Goal: Information Seeking & Learning: Learn about a topic

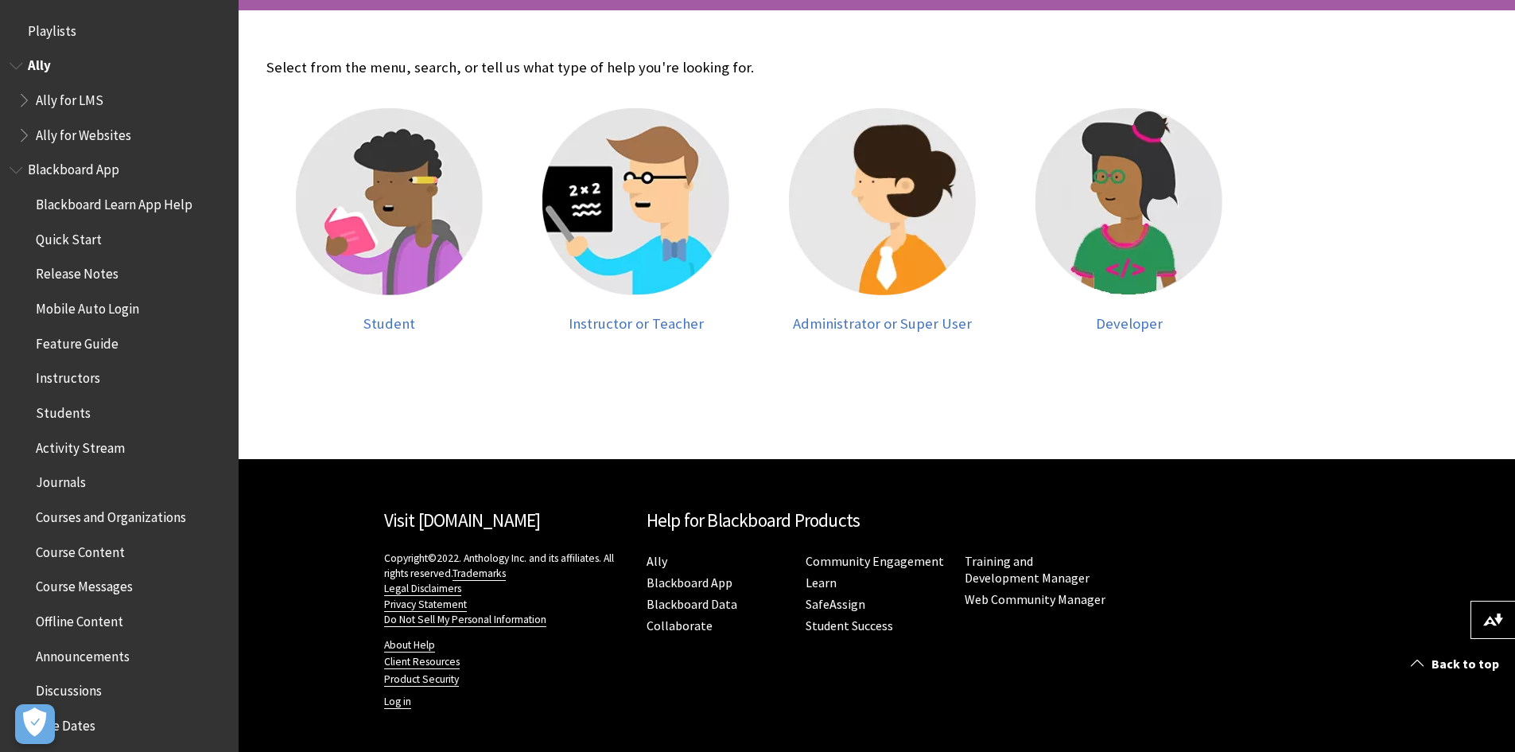
click at [64, 95] on span "Ally for LMS" at bounding box center [70, 97] width 68 height 21
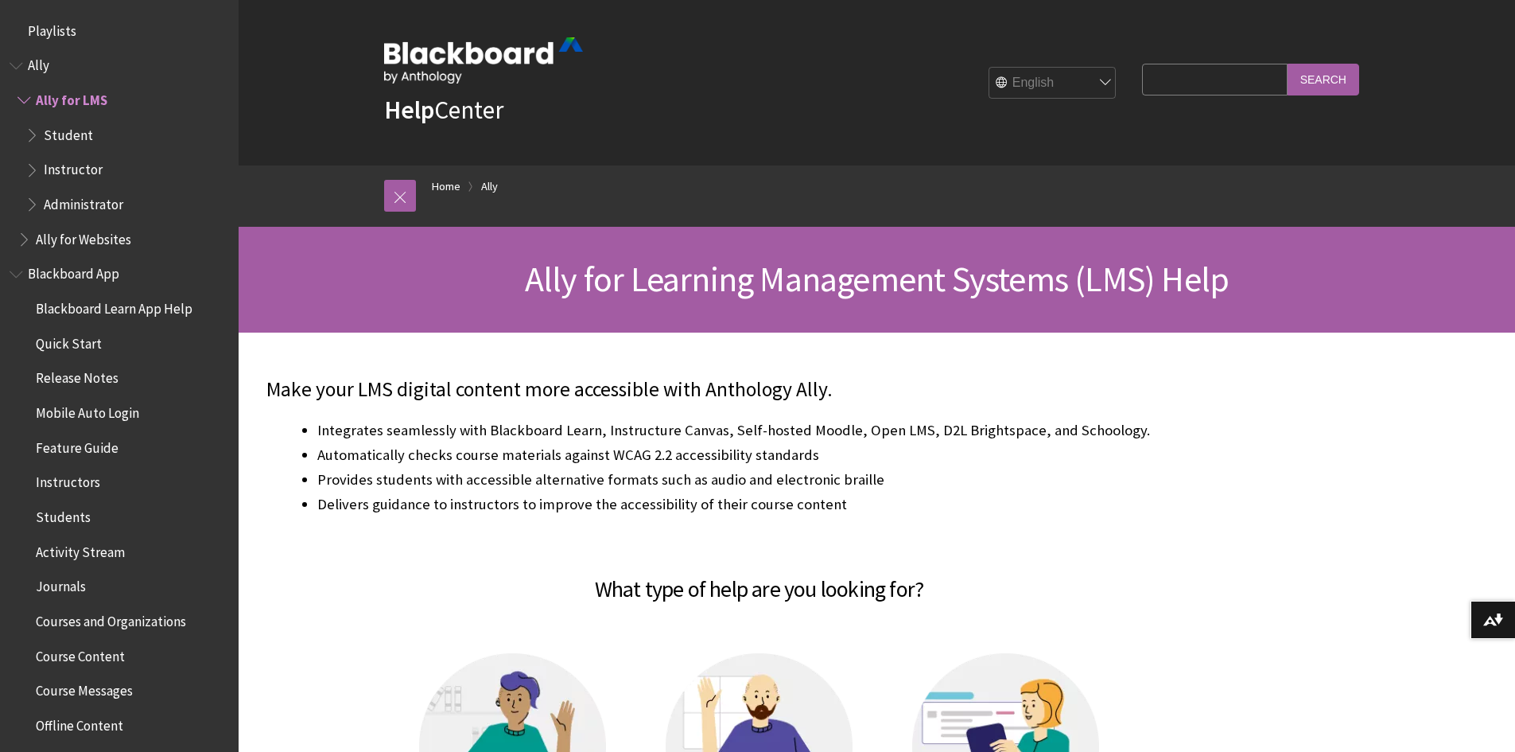
scroll to position [63, 0]
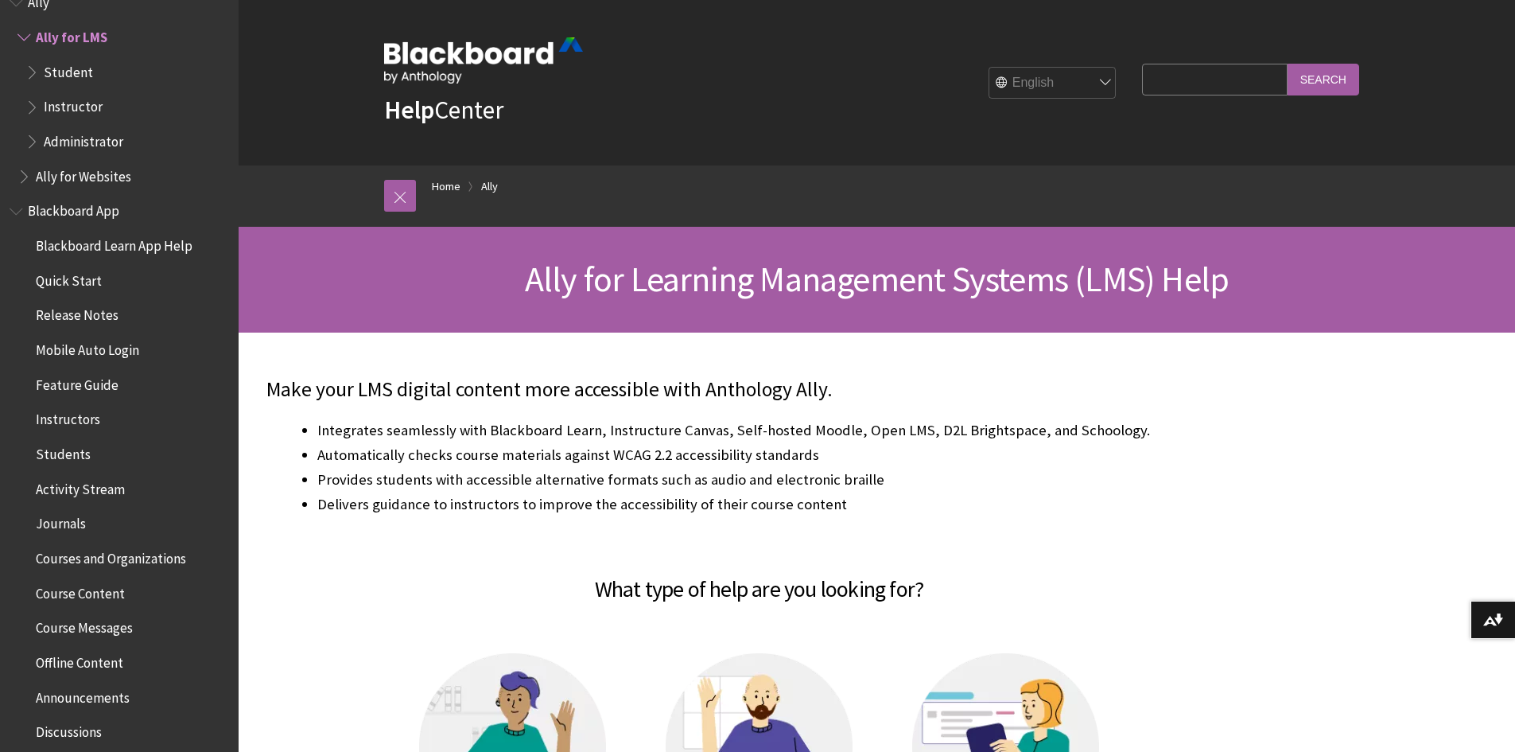
click at [100, 204] on span "Blackboard App" at bounding box center [73, 208] width 91 height 21
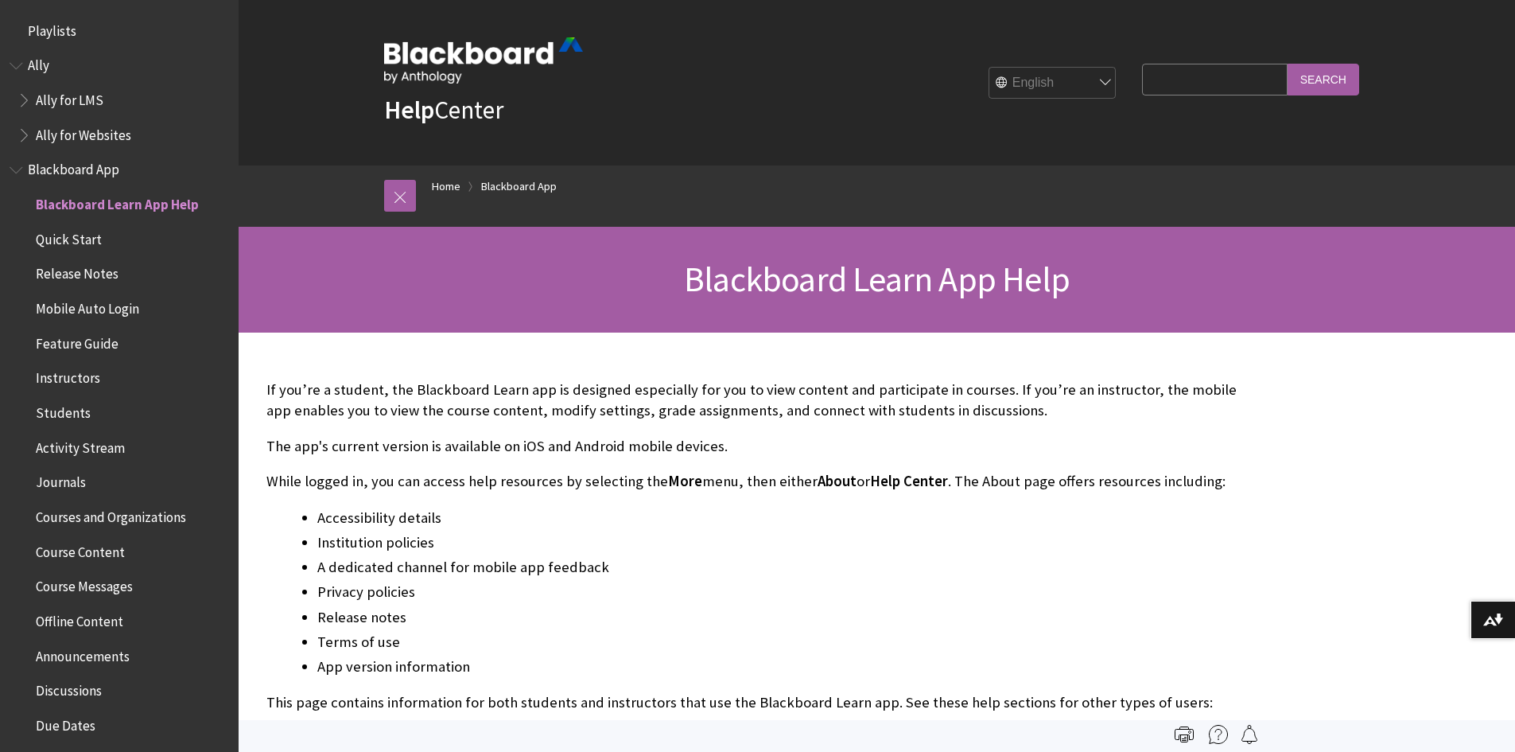
click at [75, 235] on span "Quick Start" at bounding box center [69, 236] width 66 height 21
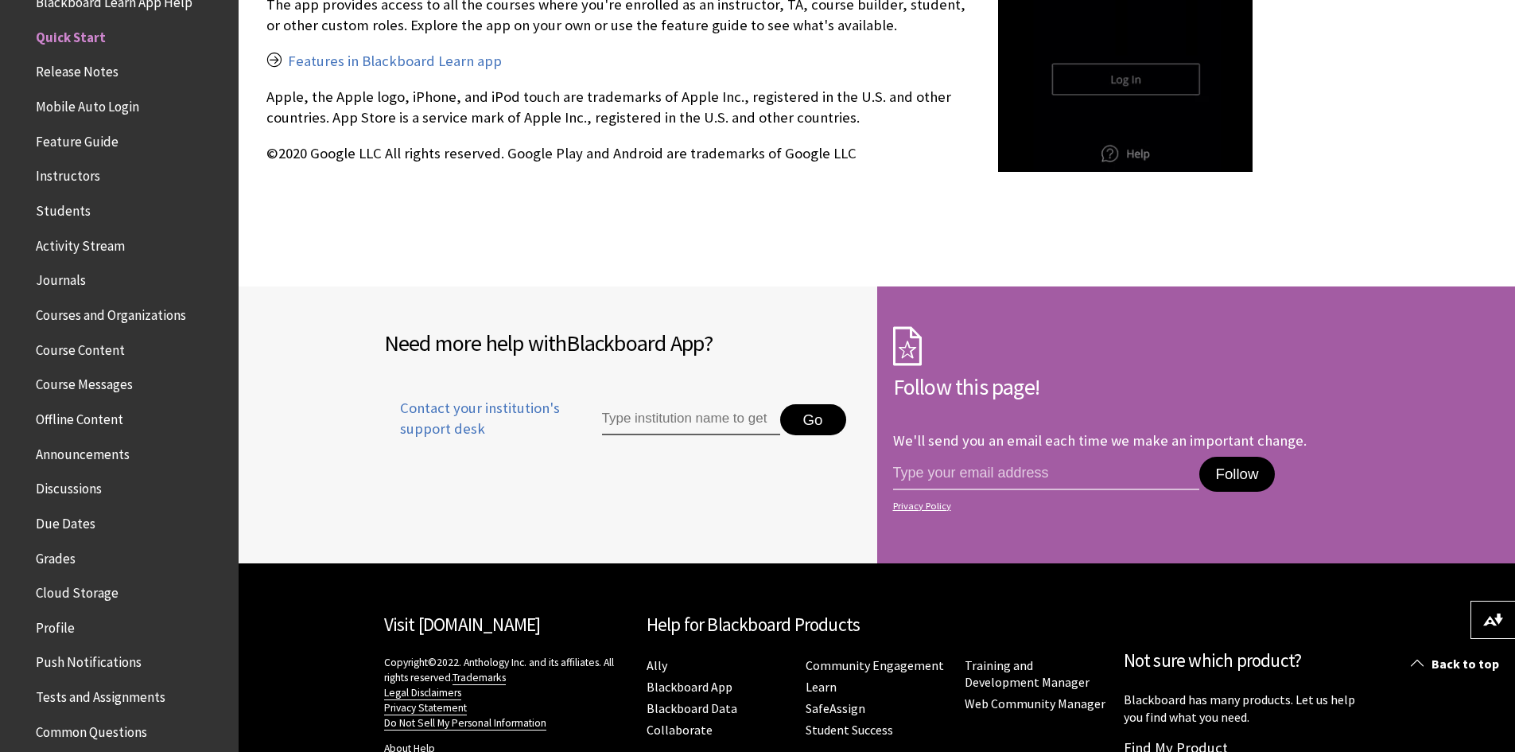
scroll to position [2686, 0]
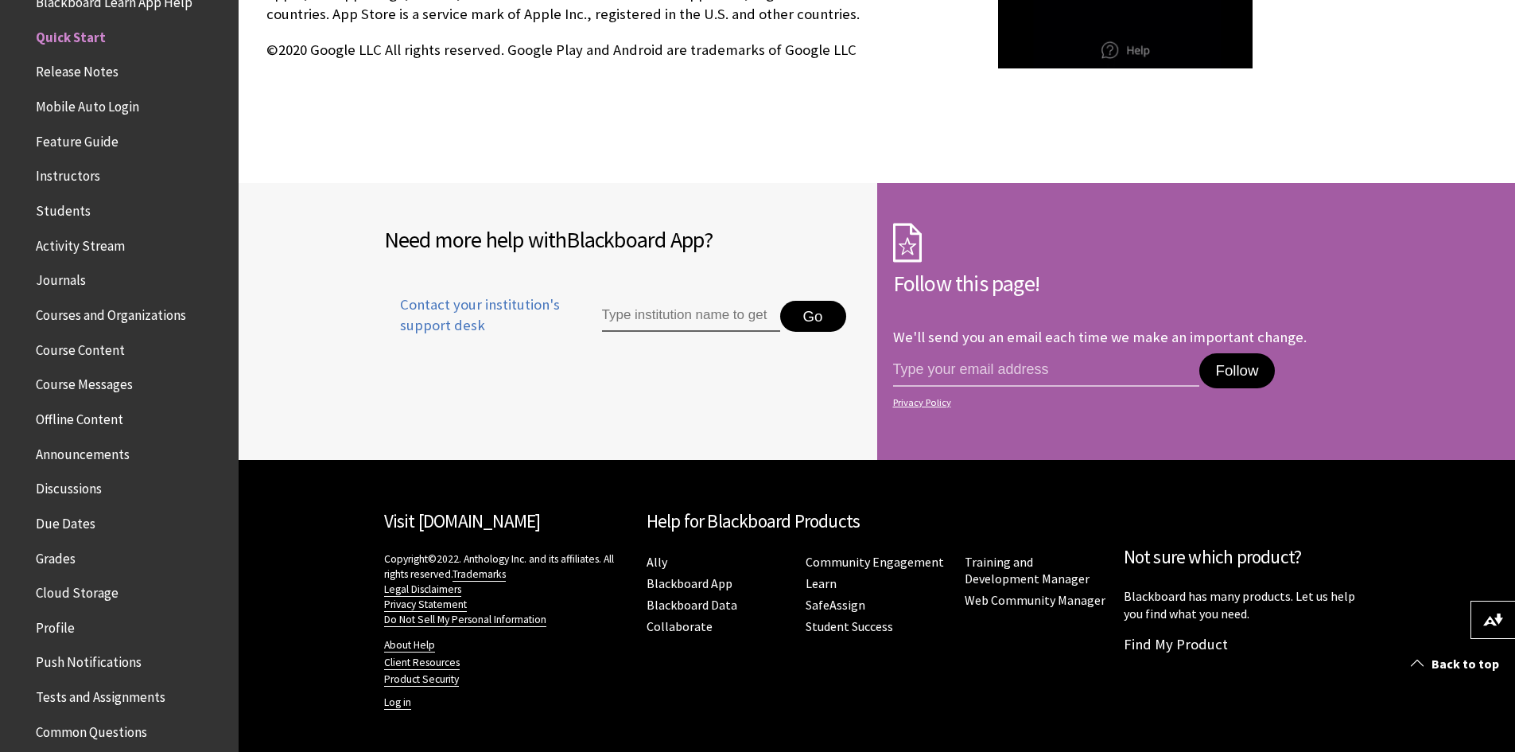
click at [87, 67] on span "Release Notes" at bounding box center [77, 69] width 83 height 21
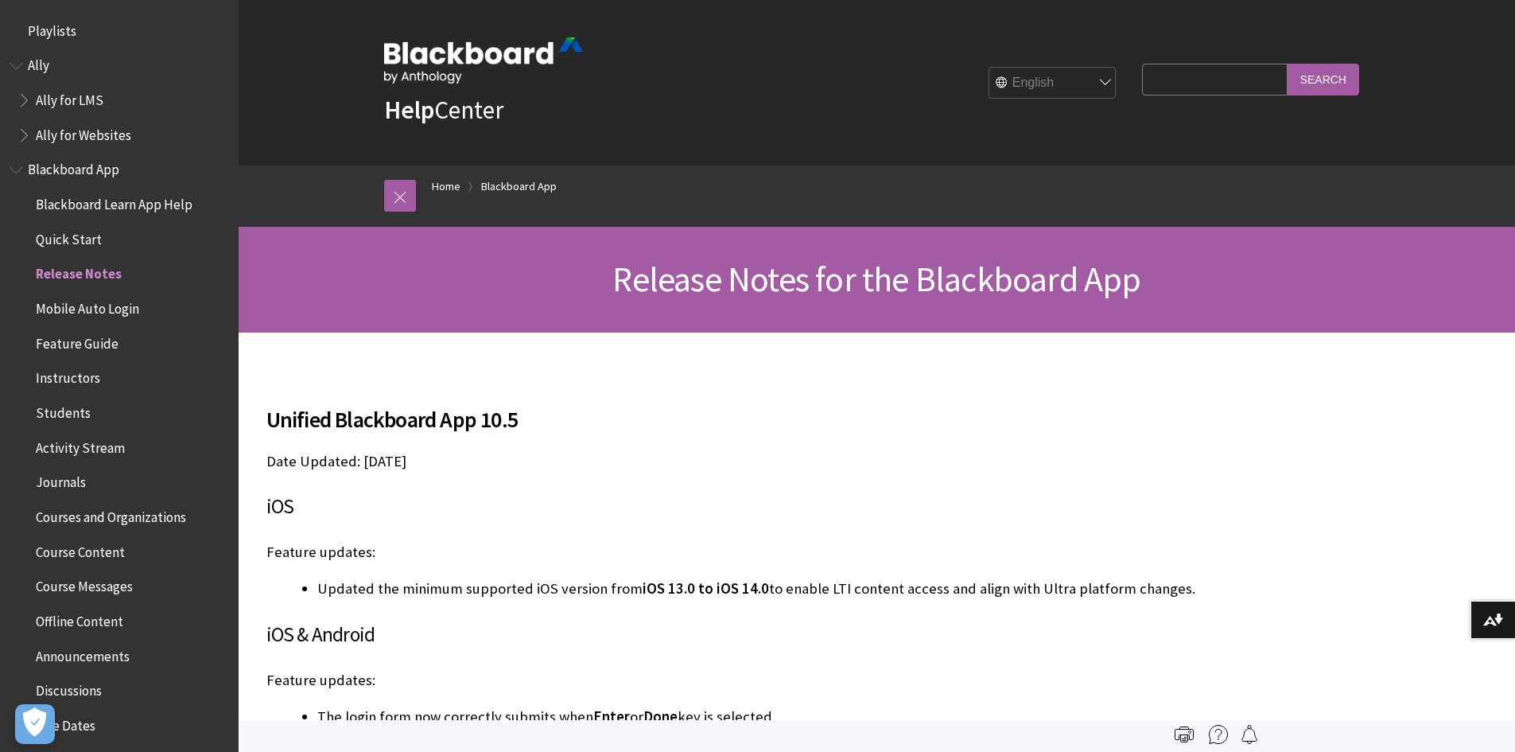
scroll to position [237, 0]
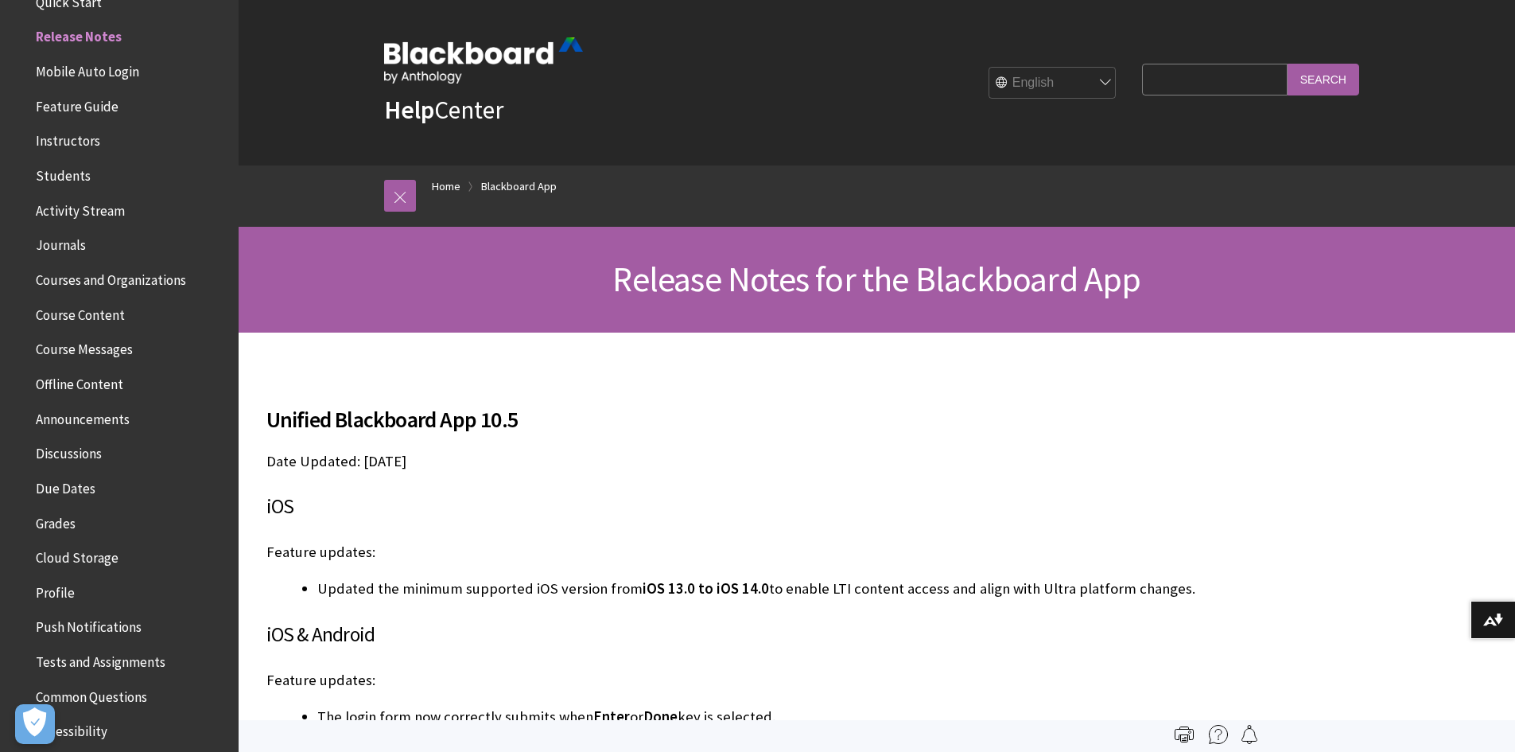
click at [71, 134] on span "Instructors" at bounding box center [68, 138] width 64 height 21
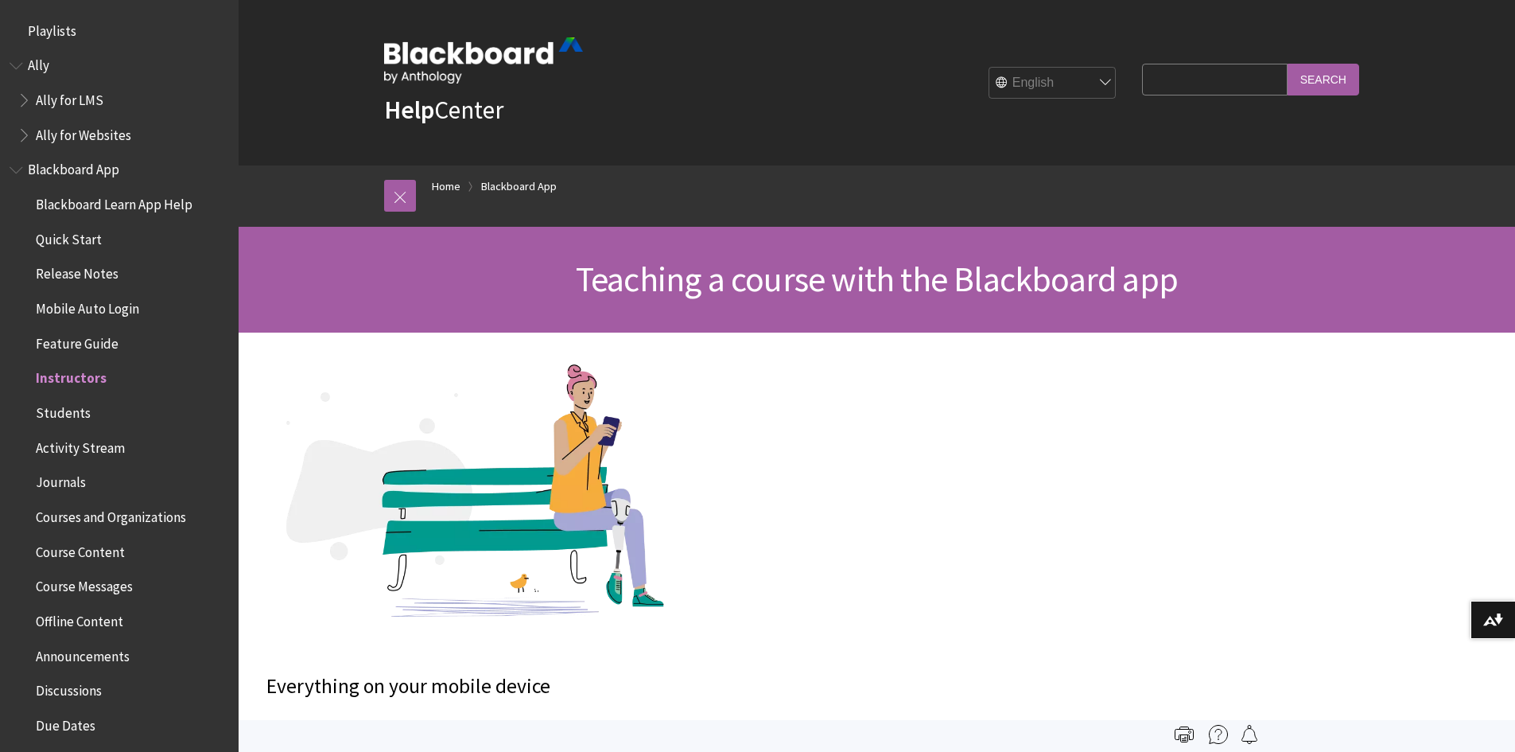
scroll to position [341, 0]
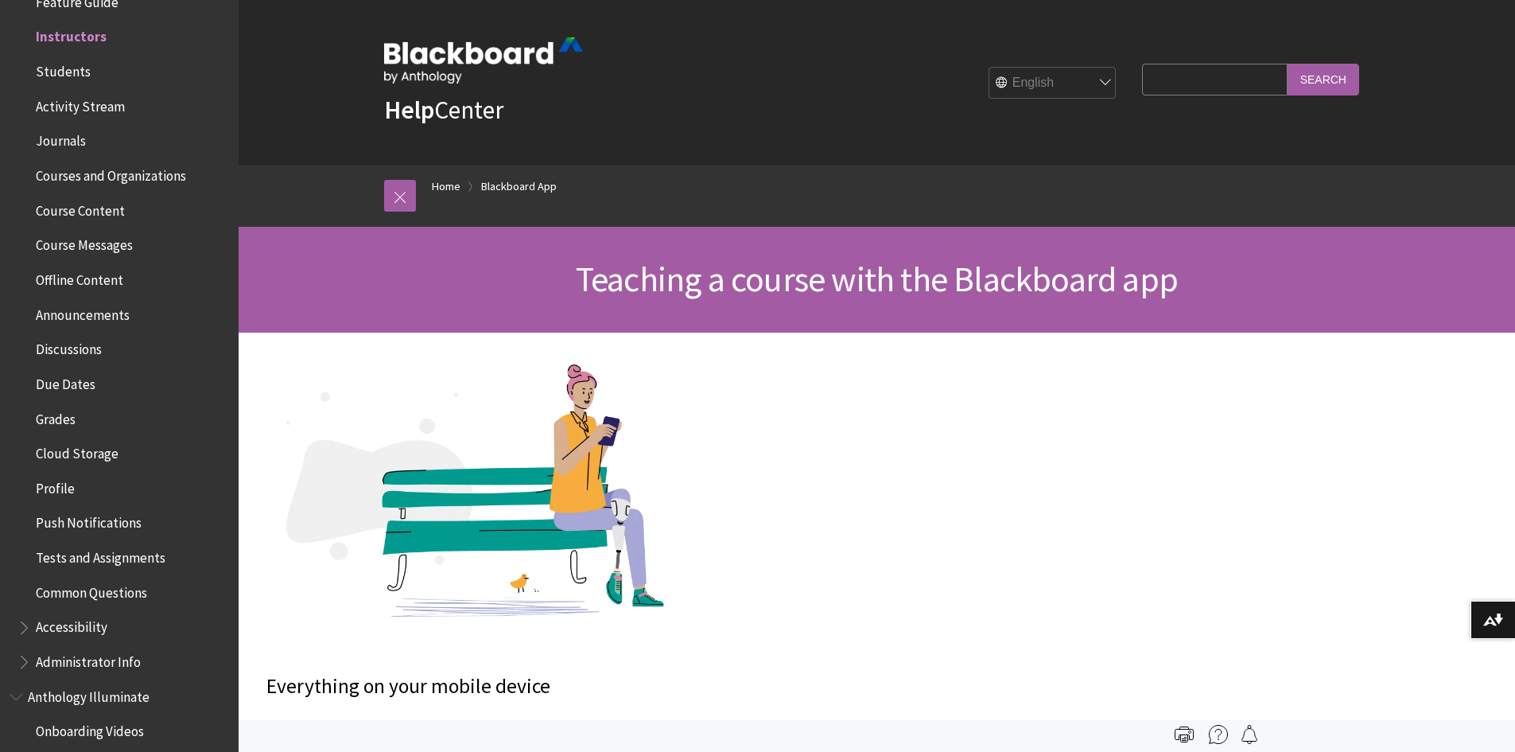
click at [106, 216] on span "Course Content" at bounding box center [80, 207] width 89 height 21
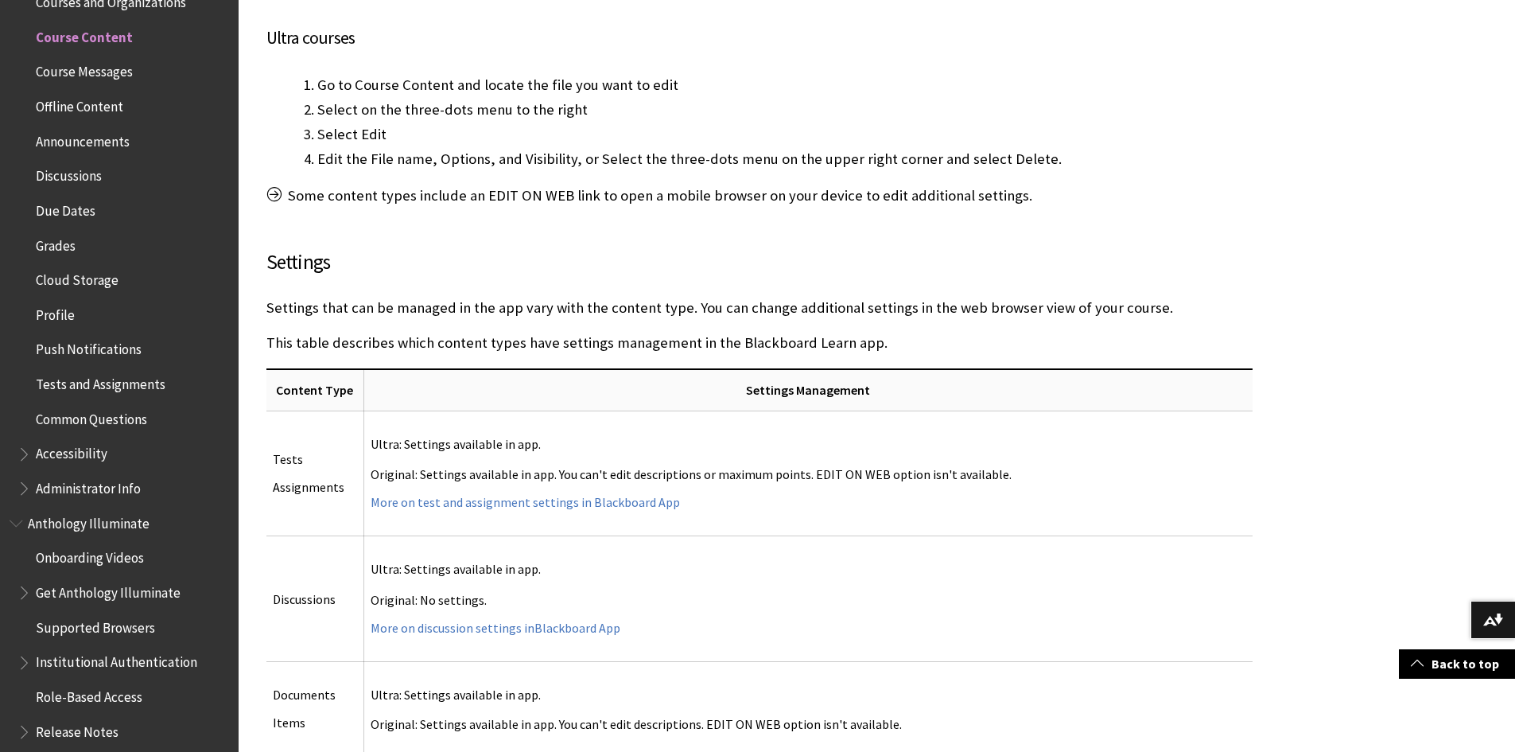
scroll to position [5700, 0]
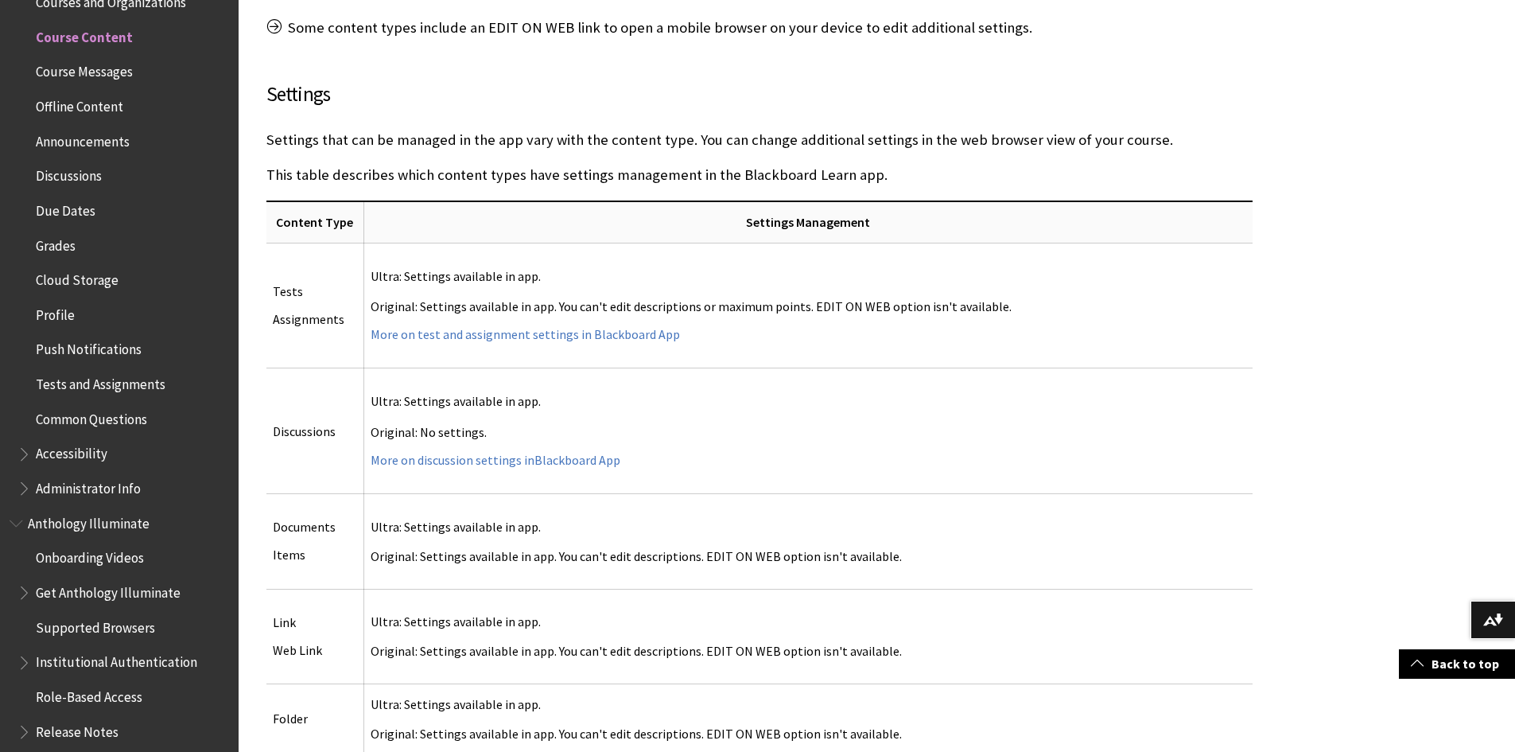
click at [113, 80] on span "Course Messages" at bounding box center [123, 72] width 212 height 27
